Goal: Transaction & Acquisition: Purchase product/service

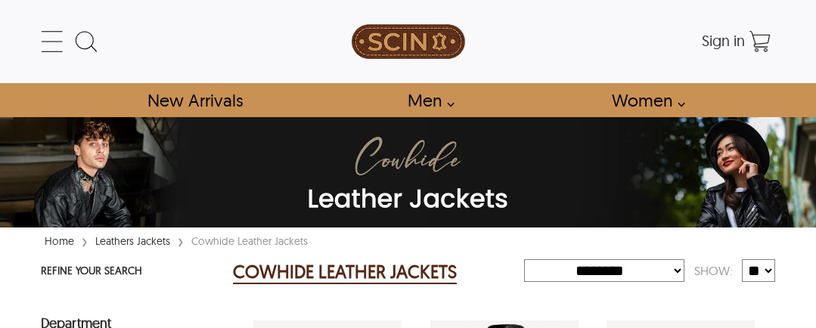
select select "********"
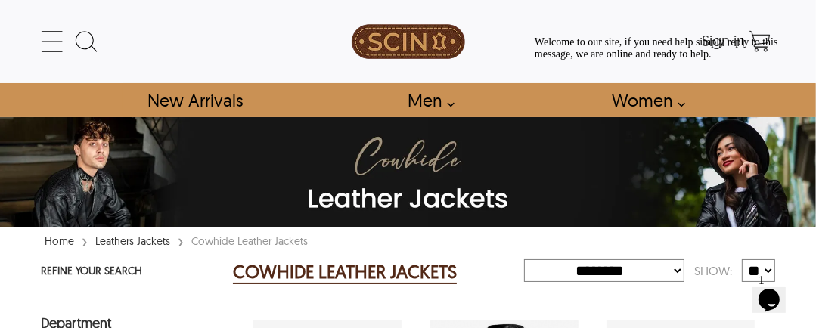
scroll to position [287, 0]
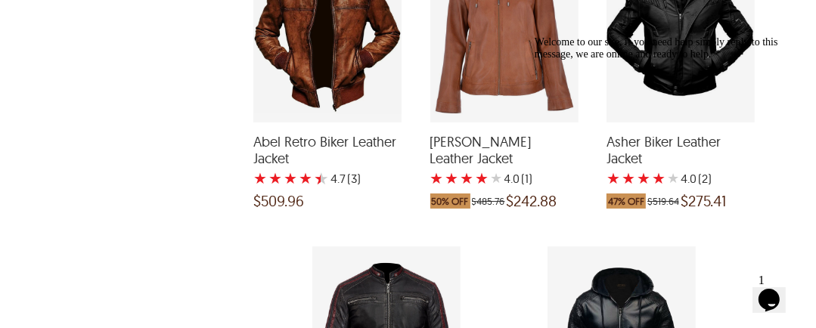
scroll to position [3451, 0]
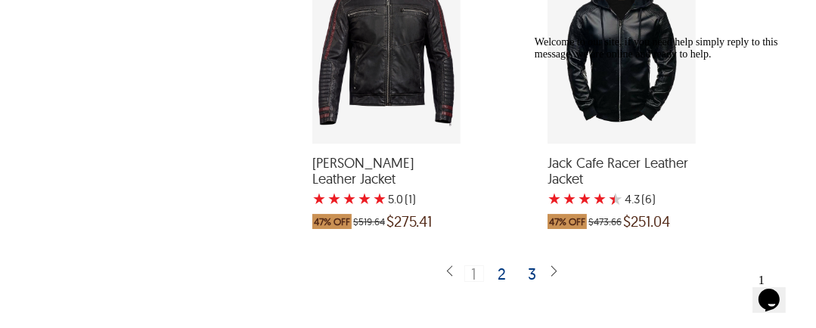
click at [548, 272] on img at bounding box center [554, 272] width 12 height 14
click at [564, 282] on div at bounding box center [556, 274] width 17 height 19
click at [555, 278] on img at bounding box center [554, 272] width 12 height 14
click at [516, 284] on div "1 2 3" at bounding box center [504, 274] width 87 height 34
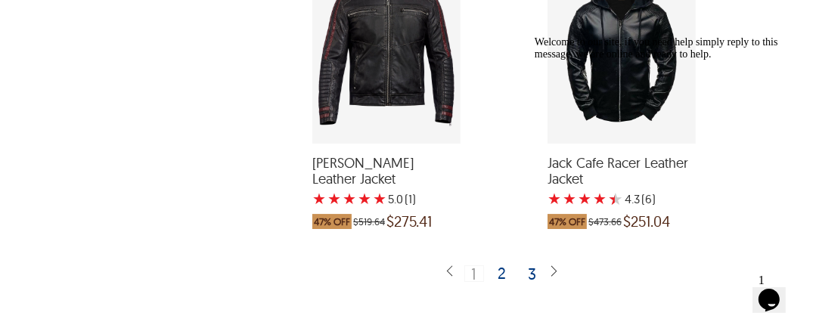
click at [505, 280] on div "2" at bounding box center [504, 273] width 22 height 15
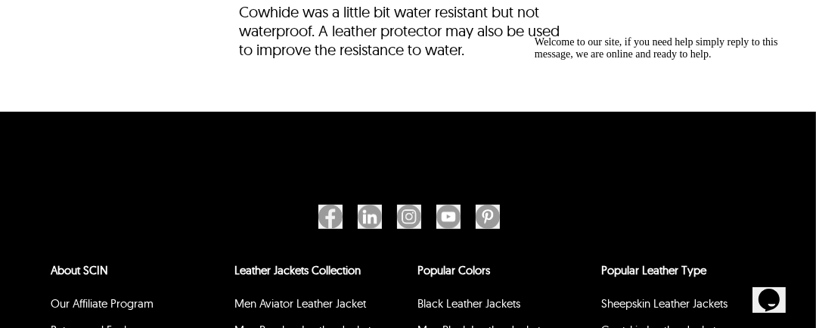
scroll to position [4888, 0]
